Goal: Entertainment & Leisure: Consume media (video, audio)

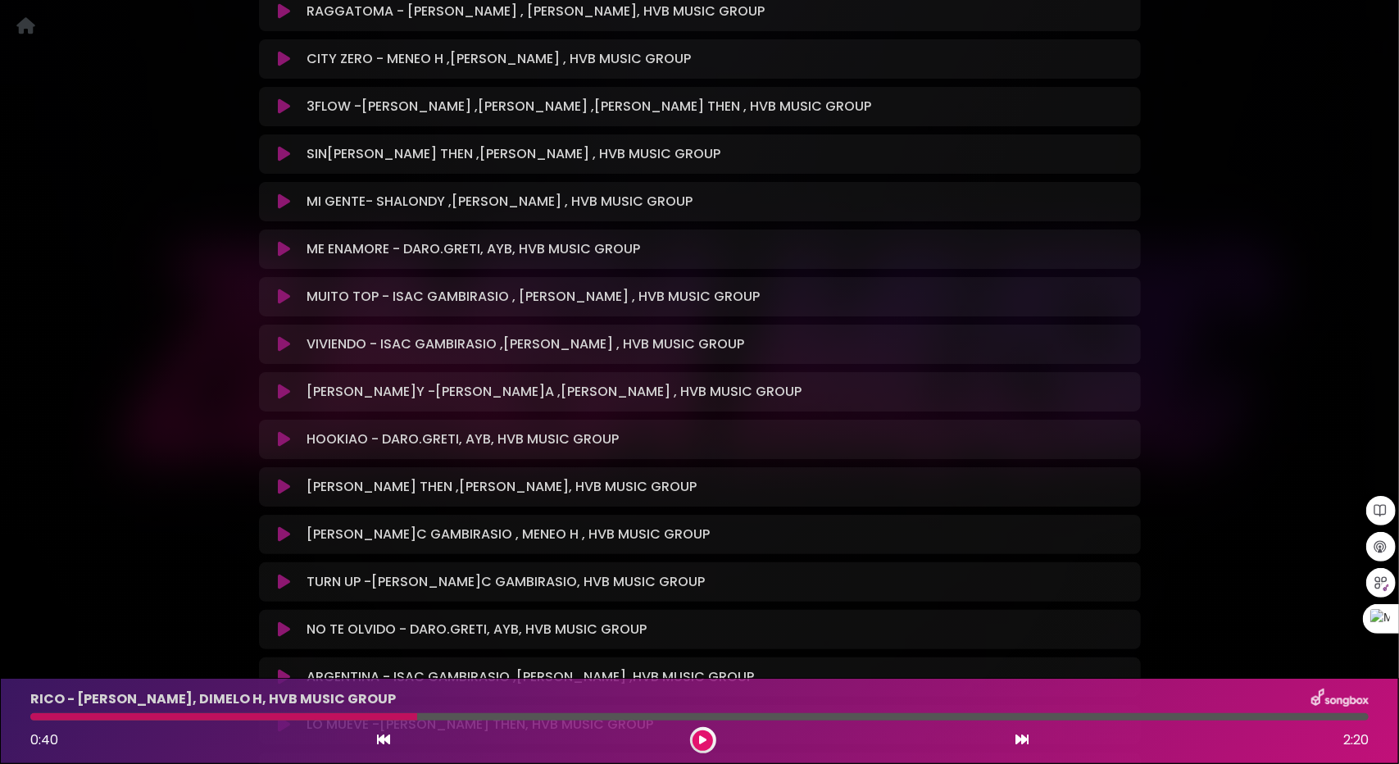
scroll to position [902, 0]
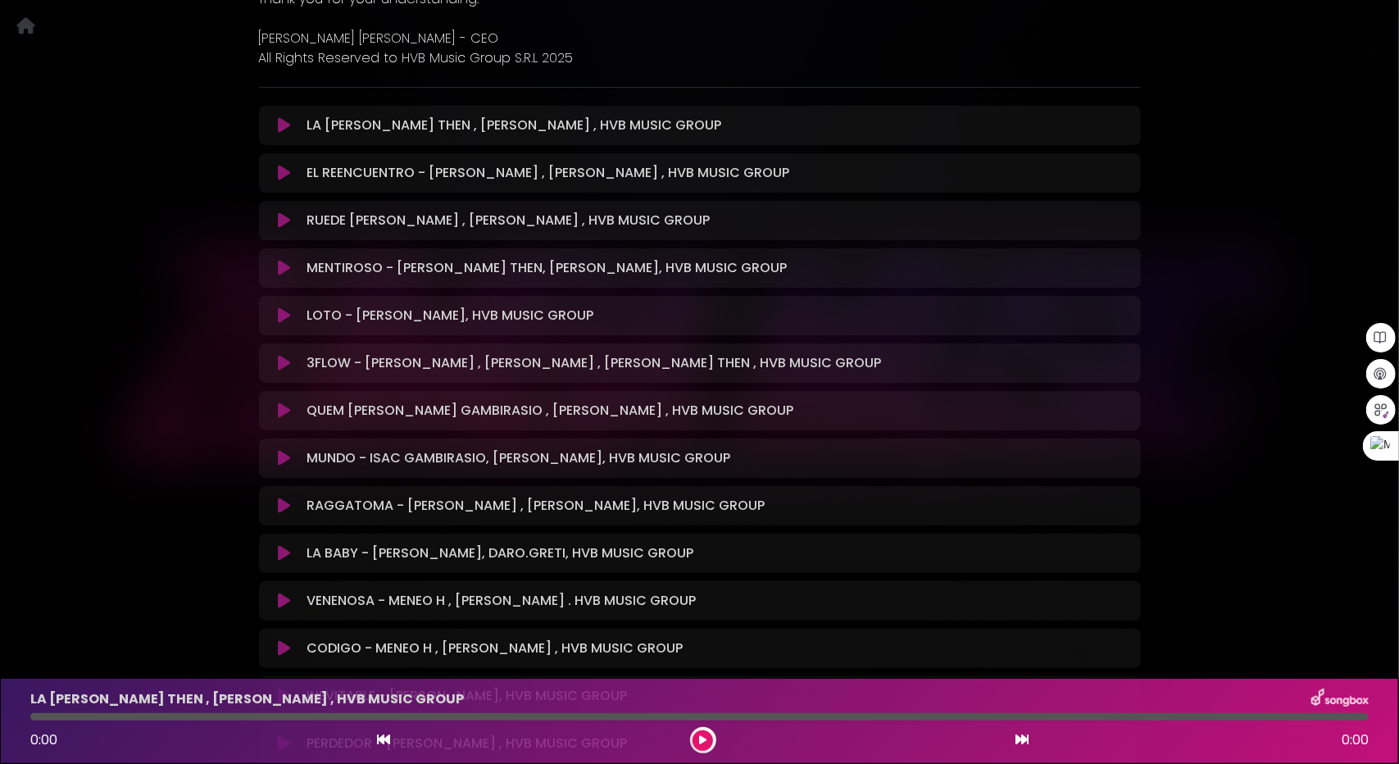
scroll to position [574, 0]
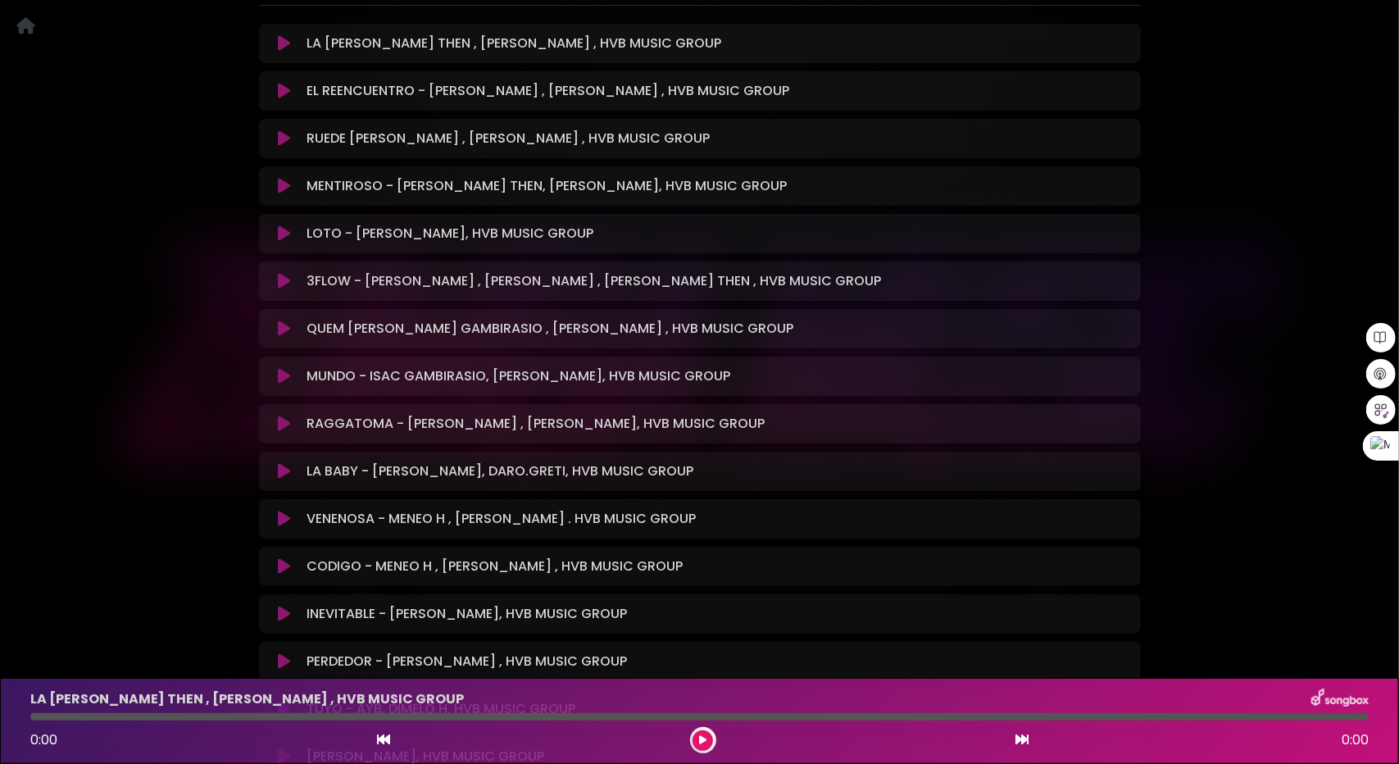
click at [281, 475] on icon at bounding box center [284, 471] width 12 height 16
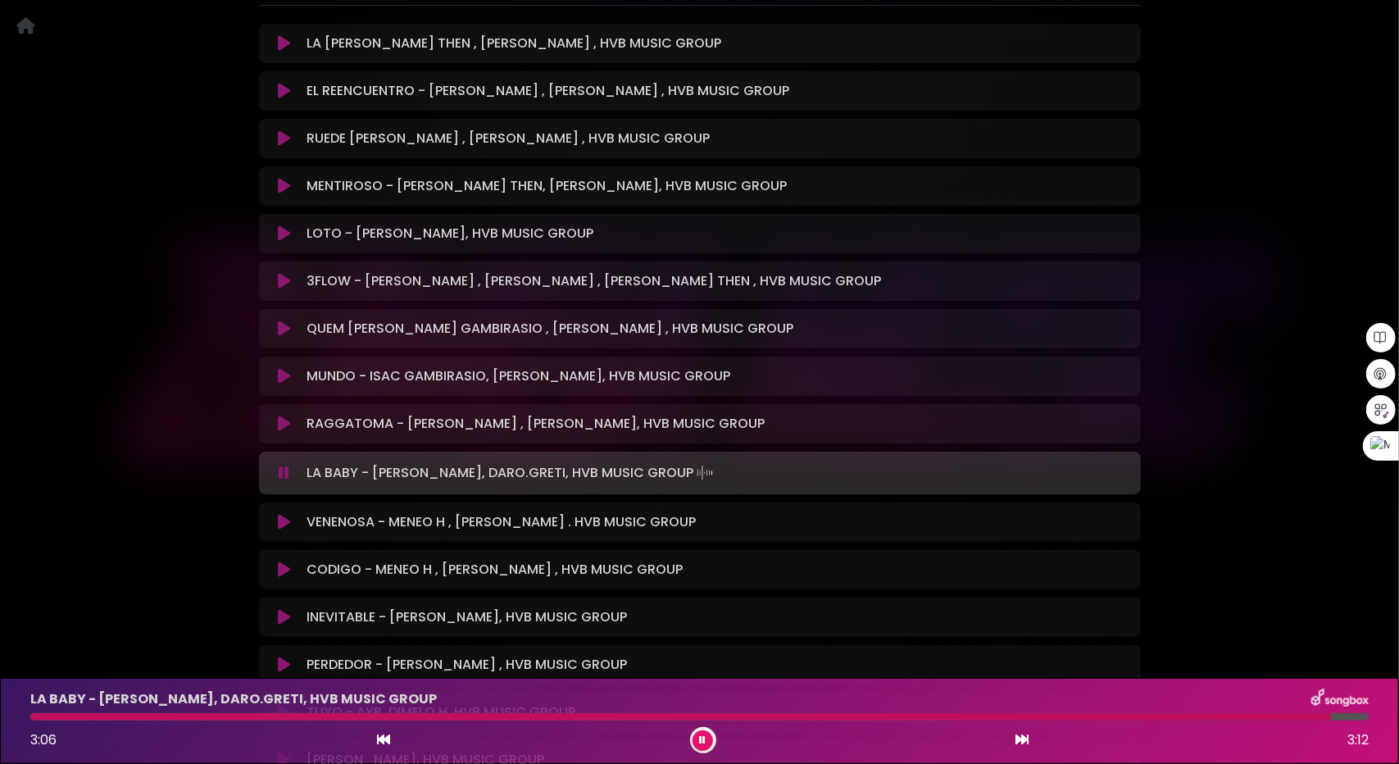
click at [281, 524] on icon at bounding box center [284, 522] width 12 height 16
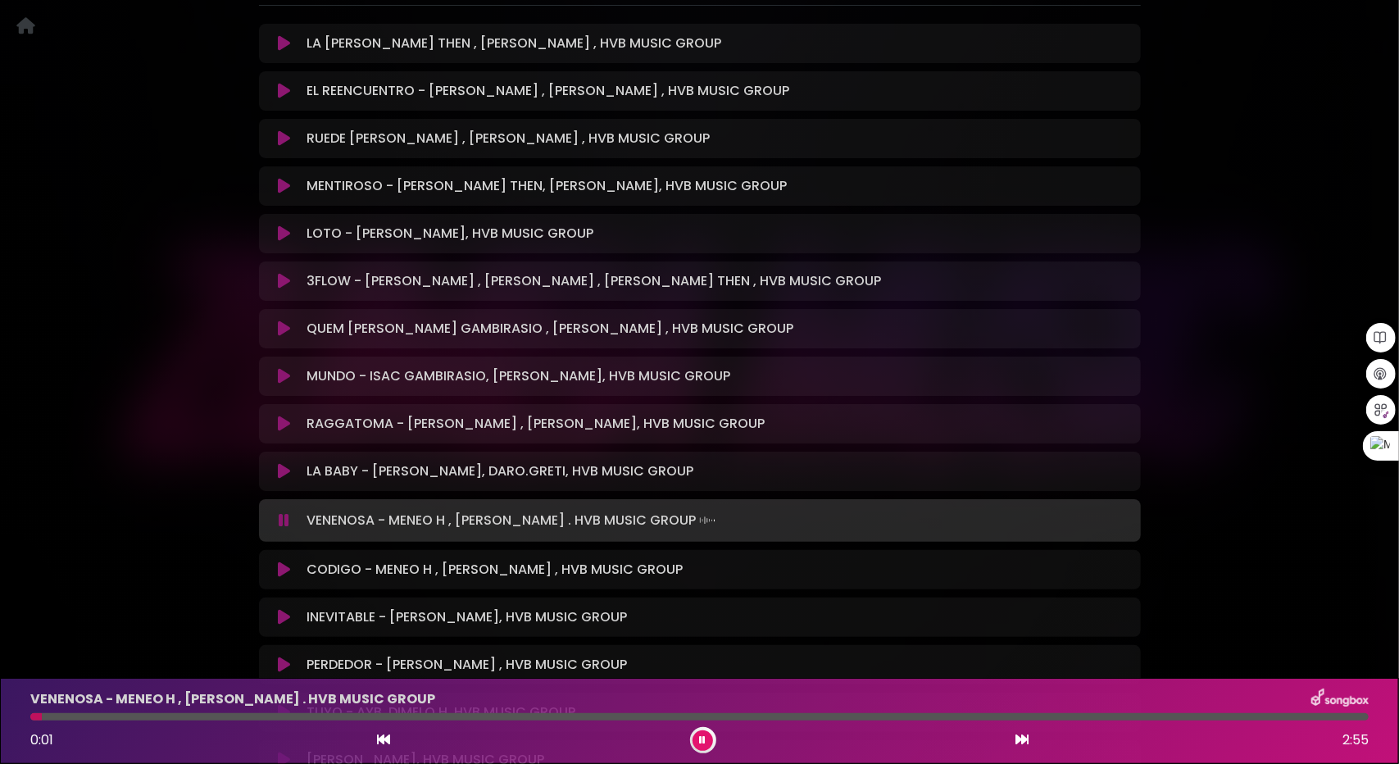
click at [281, 524] on icon at bounding box center [284, 520] width 11 height 16
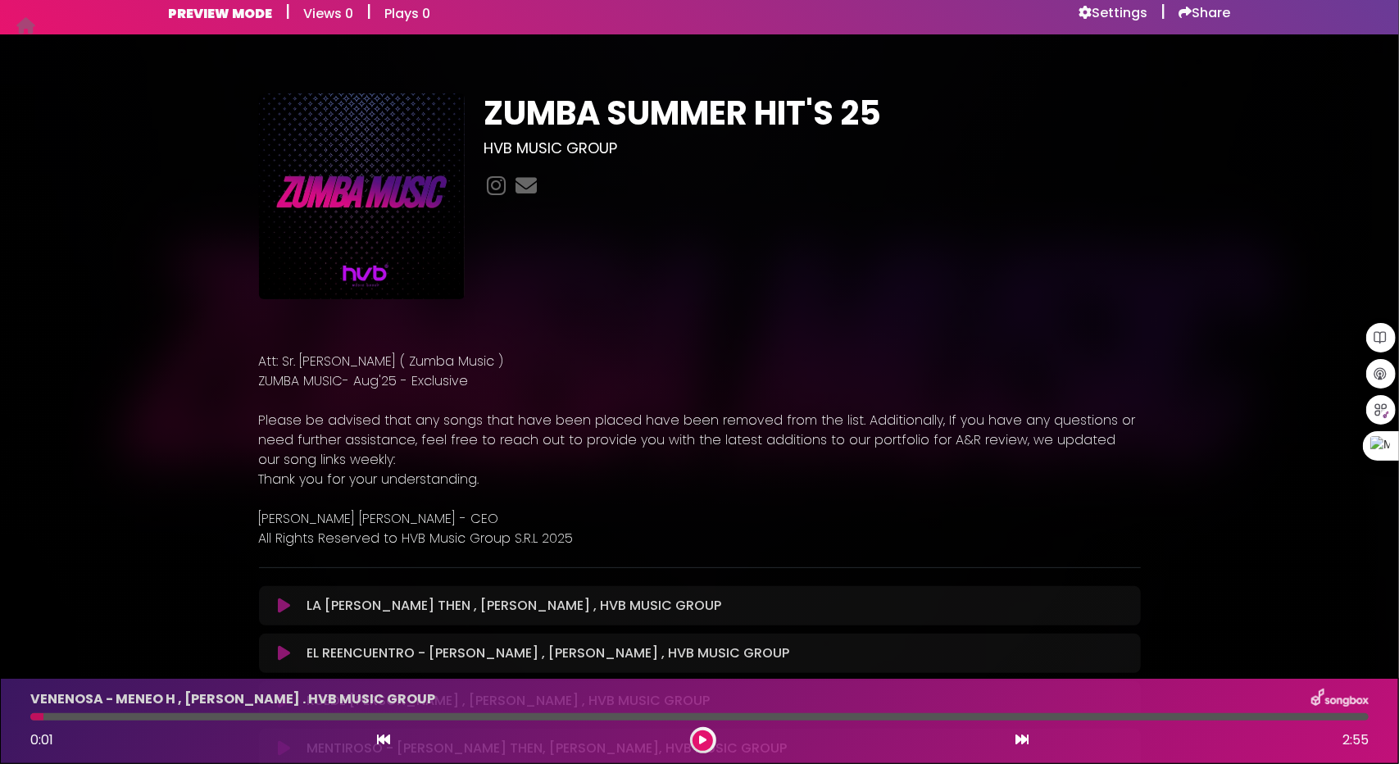
scroll to position [0, 0]
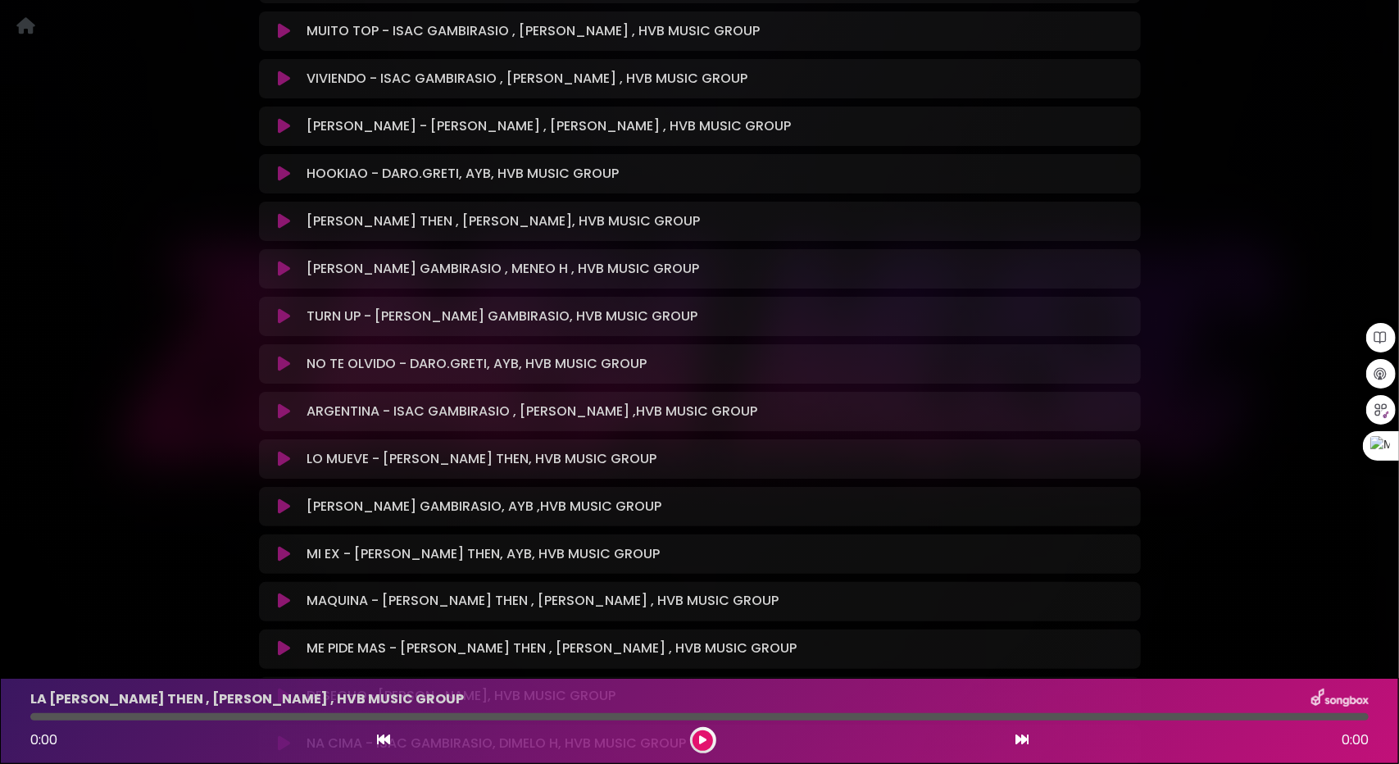
scroll to position [1557, 0]
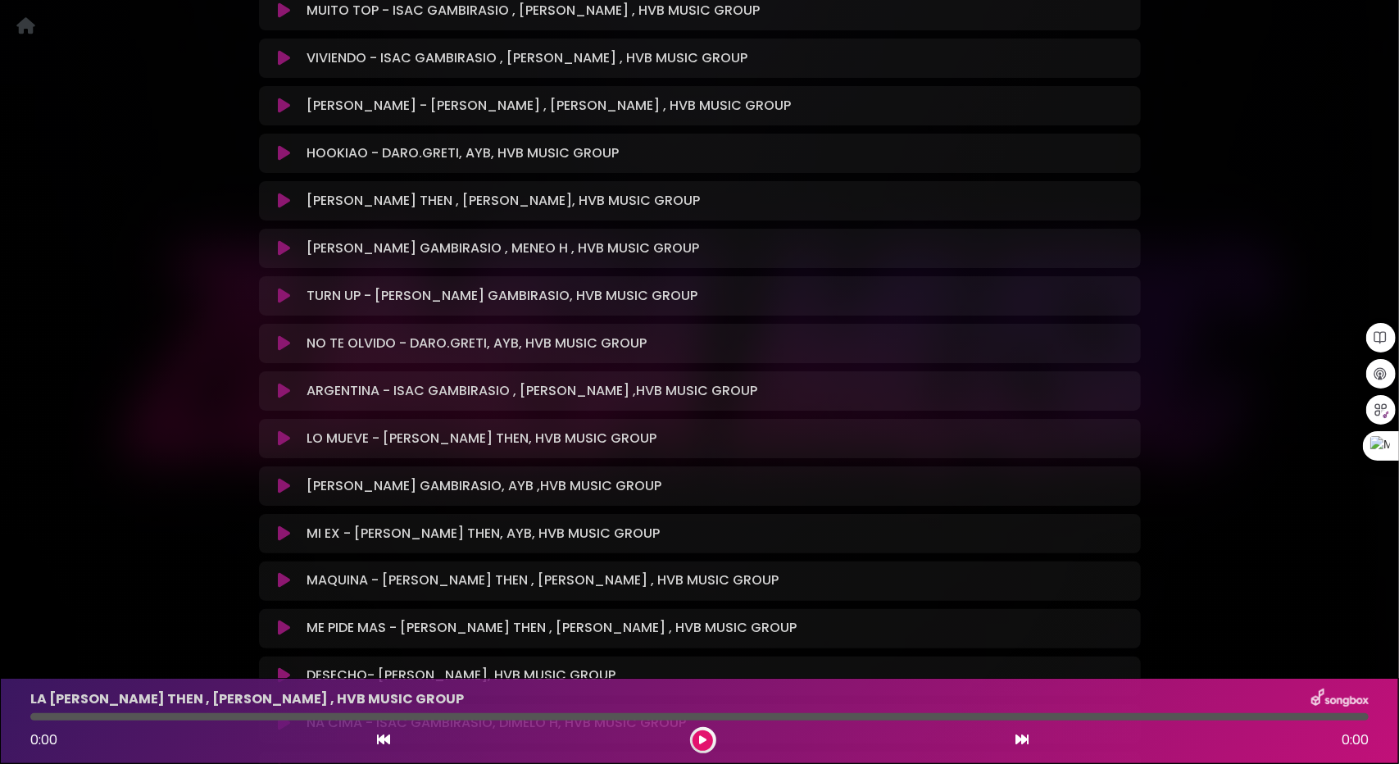
click at [279, 338] on icon at bounding box center [284, 343] width 12 height 16
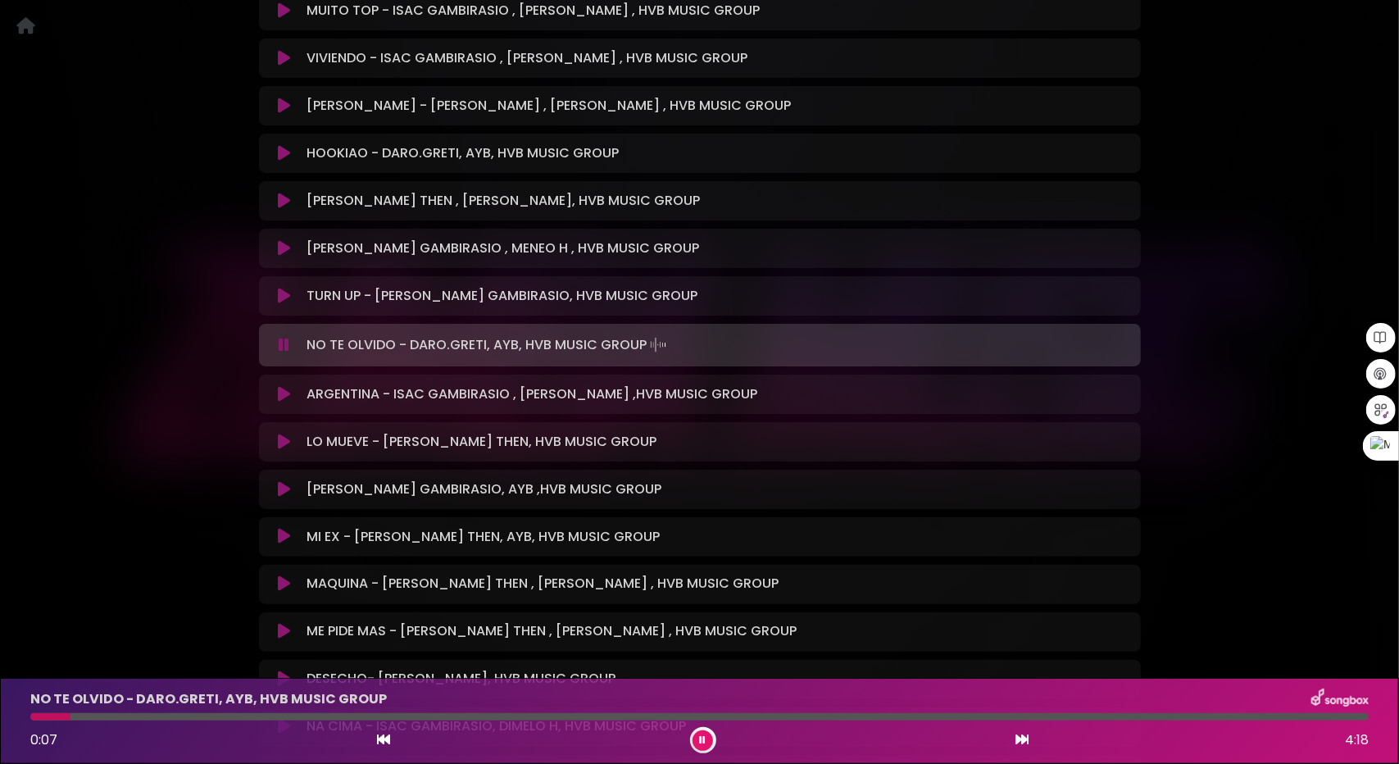
click at [702, 738] on icon at bounding box center [703, 740] width 7 height 10
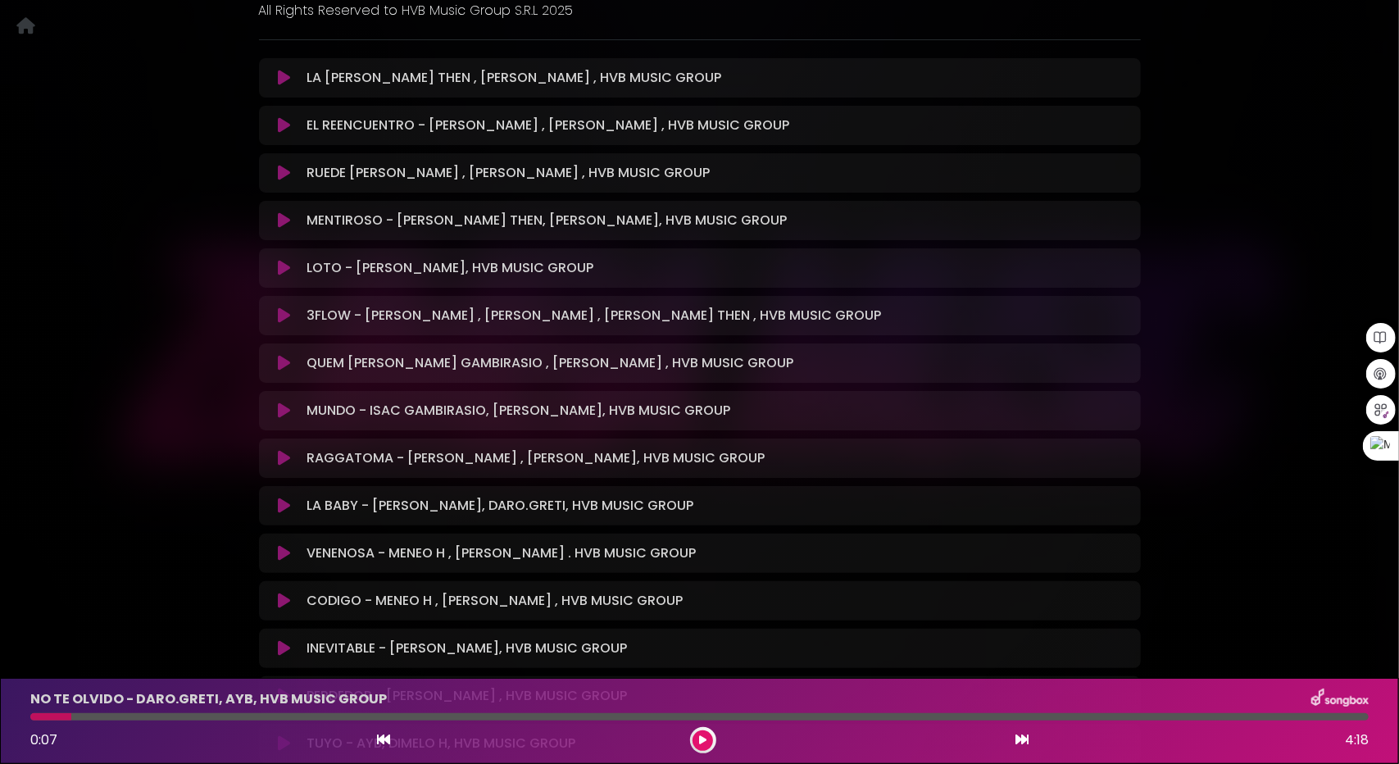
scroll to position [410, 0]
